Goal: Information Seeking & Learning: Learn about a topic

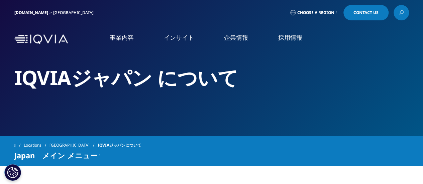
click at [78, 154] on span "Japan　メイン メニュー" at bounding box center [55, 155] width 83 height 8
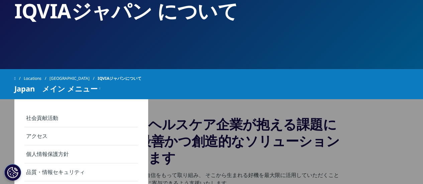
scroll to position [67, 0]
click at [232, 134] on h3 "私たちは、ヘルスケア企業が抱える課題に対して、 最善かつ創造的なソリューションをご提供します" at bounding box center [211, 143] width 261 height 55
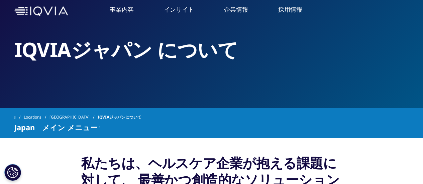
scroll to position [0, 0]
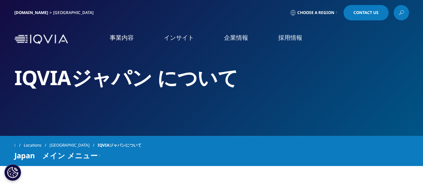
click at [55, 36] on img at bounding box center [40, 39] width 53 height 10
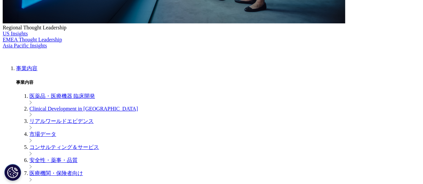
scroll to position [267, 0]
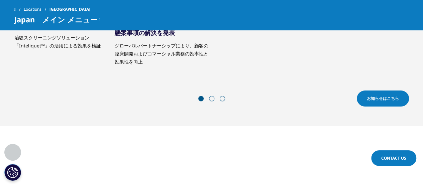
click at [392, 99] on span "お知らせはこちら" at bounding box center [382, 99] width 32 height 6
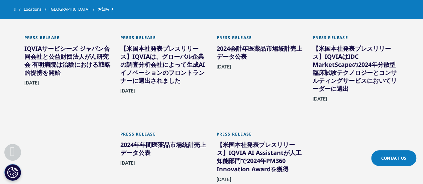
scroll to position [534, 0]
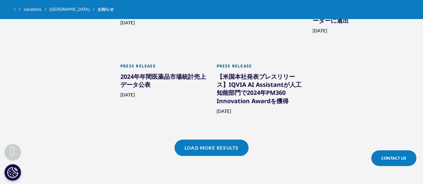
click at [241, 149] on link "Load More Results" at bounding box center [211, 148] width 74 height 16
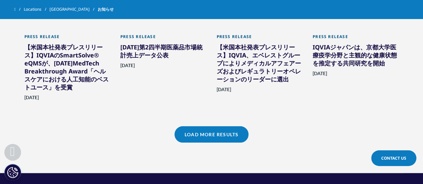
scroll to position [701, 0]
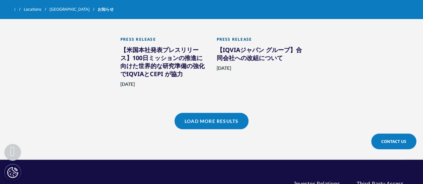
scroll to position [1035, 0]
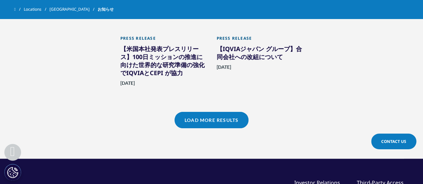
click at [205, 114] on link "Load More Results" at bounding box center [211, 120] width 74 height 16
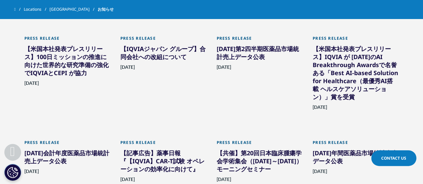
click at [175, 45] on div "【IQVIAジャパン グループ】合同会社への改組について" at bounding box center [163, 54] width 86 height 19
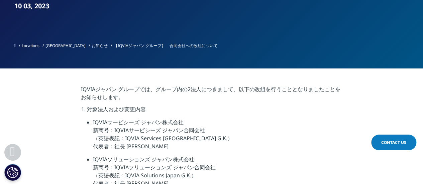
scroll to position [134, 0]
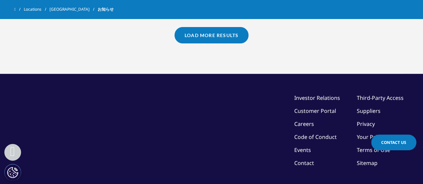
scroll to position [568, 0]
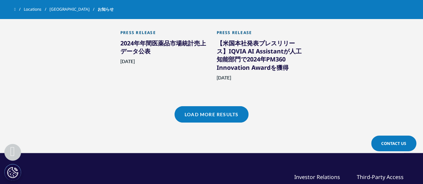
click at [193, 117] on link "Load More Results" at bounding box center [211, 114] width 74 height 16
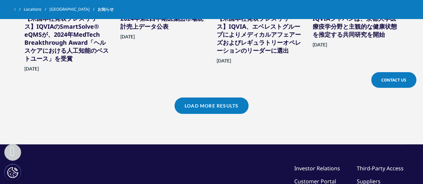
scroll to position [835, 0]
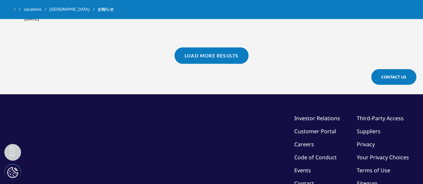
click at [200, 49] on link "Load More Results" at bounding box center [211, 55] width 74 height 16
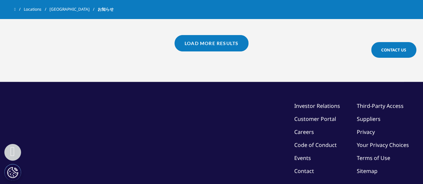
scroll to position [1102, 0]
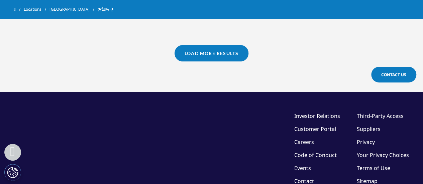
click at [205, 45] on link "Load More Results" at bounding box center [211, 53] width 74 height 16
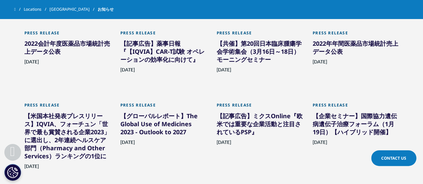
scroll to position [1236, 0]
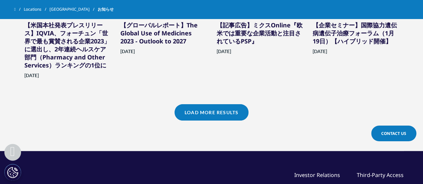
click at [206, 104] on link "Load More Results" at bounding box center [211, 112] width 74 height 16
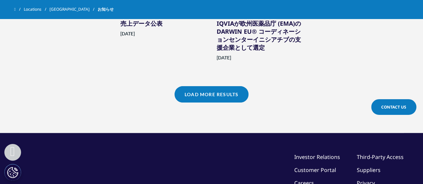
scroll to position [1503, 0]
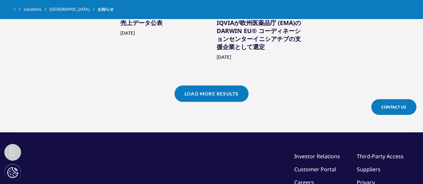
click at [208, 86] on link "Load More Results" at bounding box center [211, 94] width 74 height 16
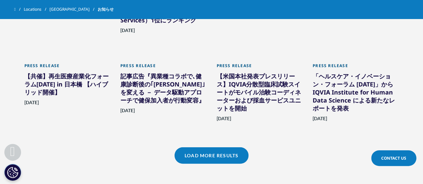
scroll to position [1637, 0]
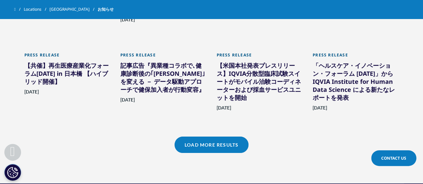
click at [206, 137] on link "Load More Results" at bounding box center [211, 145] width 74 height 16
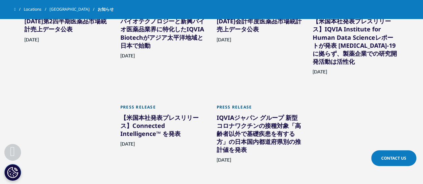
scroll to position [1904, 0]
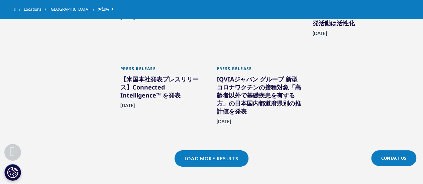
click at [204, 150] on link "Load More Results" at bounding box center [211, 158] width 74 height 16
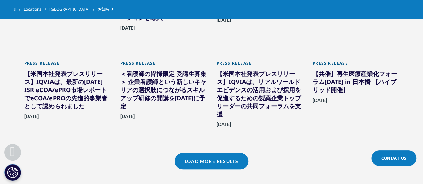
scroll to position [2104, 0]
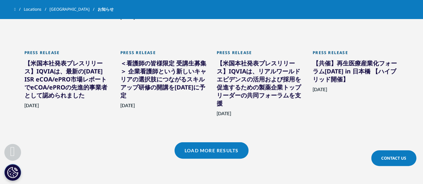
click at [206, 142] on link "Load More Results" at bounding box center [211, 150] width 74 height 16
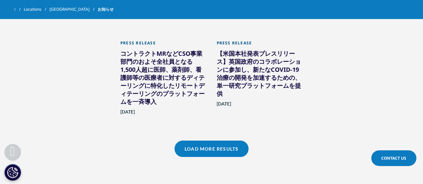
scroll to position [2438, 0]
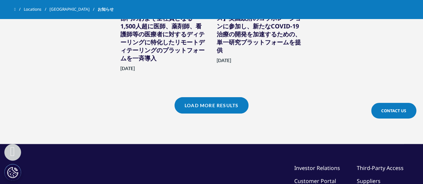
click at [188, 97] on link "Load More Results" at bounding box center [211, 105] width 74 height 16
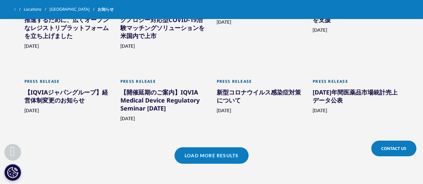
scroll to position [2572, 0]
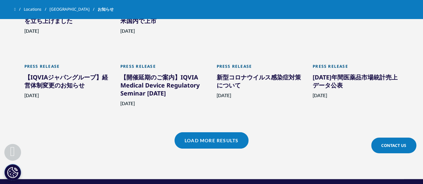
click at [193, 132] on link "Load More Results" at bounding box center [211, 140] width 74 height 16
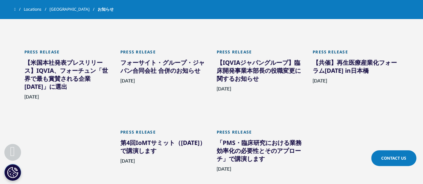
scroll to position [2772, 0]
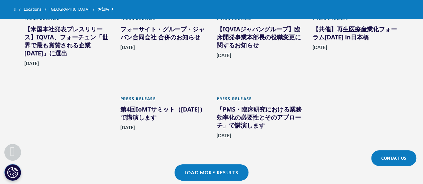
click at [194, 164] on link "Load More Results" at bounding box center [211, 172] width 74 height 16
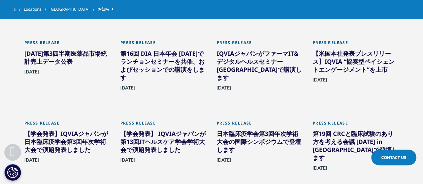
scroll to position [2939, 0]
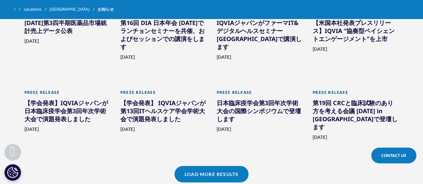
click at [201, 166] on link "Load More Results" at bounding box center [211, 174] width 74 height 16
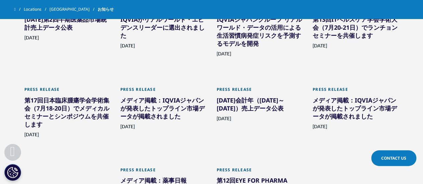
scroll to position [3106, 0]
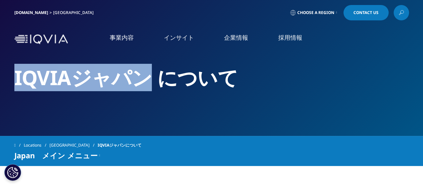
drag, startPoint x: 16, startPoint y: 80, endPoint x: 145, endPoint y: 81, distance: 128.6
click at [145, 81] on h2 "IQVIAジャパン について" at bounding box center [211, 77] width 394 height 25
copy h2 "IQVIAジャパン"
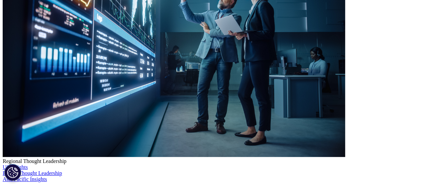
scroll to position [234, 0]
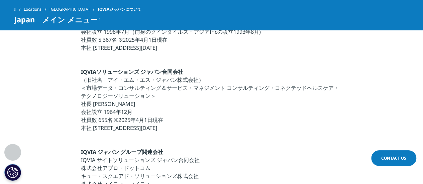
scroll to position [301, 0]
